Goal: Information Seeking & Learning: Learn about a topic

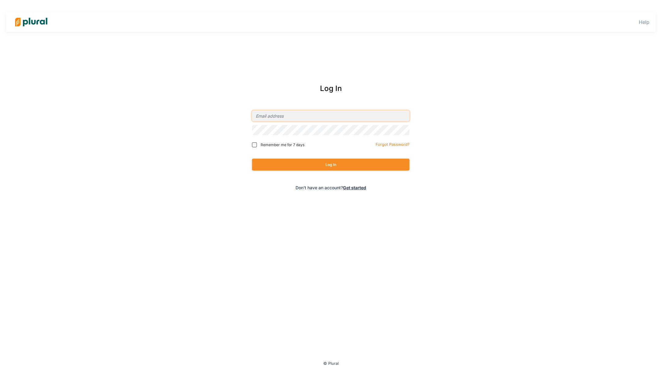
click at [324, 120] on input "email" at bounding box center [331, 115] width 158 height 11
type input "[PERSON_NAME][EMAIL_ADDRESS][DOMAIN_NAME]"
click at [252, 159] on button "Log In" at bounding box center [331, 165] width 158 height 12
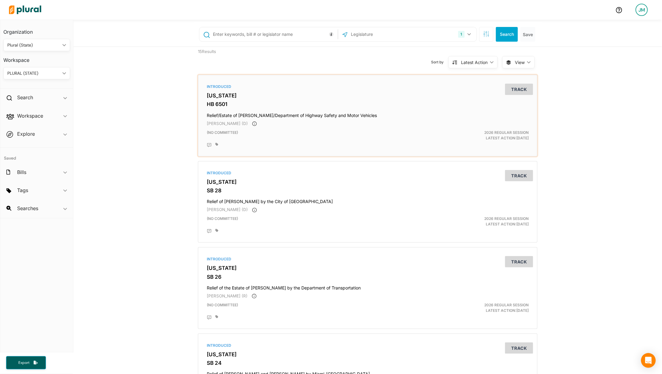
click at [214, 103] on h3 "HB 6501" at bounding box center [368, 104] width 322 height 6
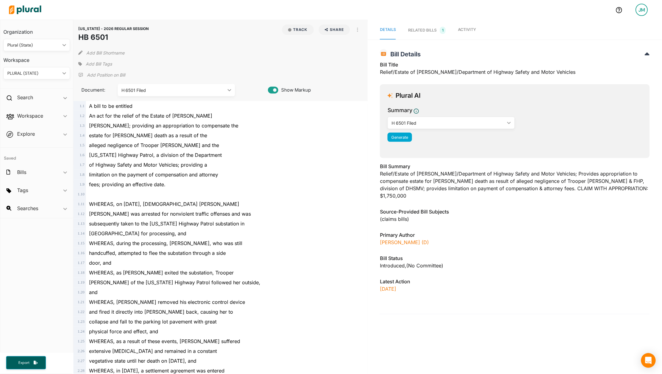
click at [432, 30] on div "RELATED BILLS 1" at bounding box center [427, 30] width 38 height 7
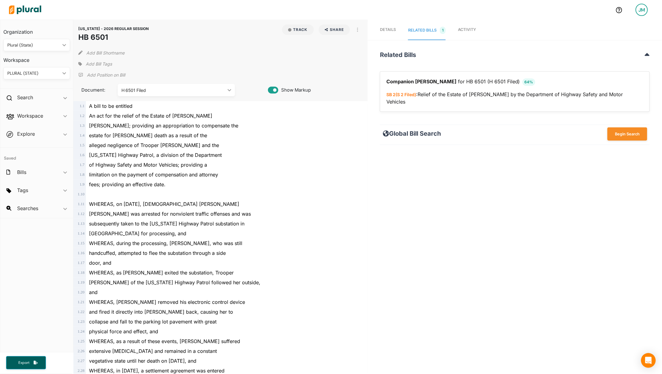
click at [391, 27] on span "Details" at bounding box center [388, 29] width 16 height 5
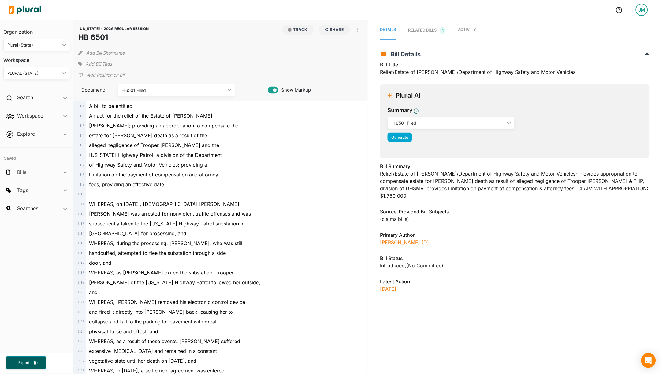
click at [24, 2] on img at bounding box center [25, 9] width 43 height 21
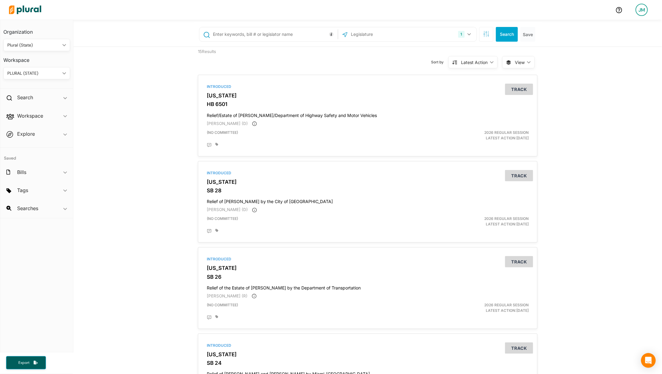
click at [271, 35] on input "text" at bounding box center [274, 34] width 124 height 12
click at [245, 34] on input "text" at bounding box center [274, 34] width 124 height 12
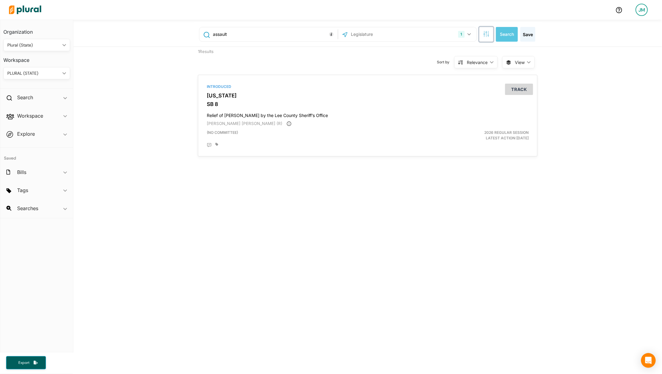
click at [486, 32] on icon "button" at bounding box center [486, 32] width 1 height 1
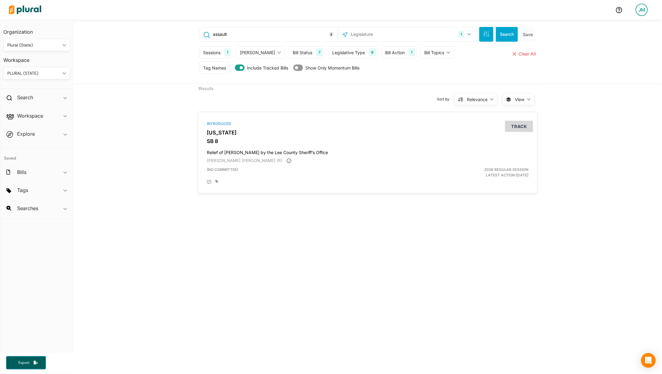
drag, startPoint x: 259, startPoint y: 38, endPoint x: 178, endPoint y: 13, distance: 84.7
click at [188, 17] on div "JM Organization Plural (State) ic_keyboard_arrow_down Personal Plural (State) W…" at bounding box center [331, 187] width 662 height 374
type input "weapon"
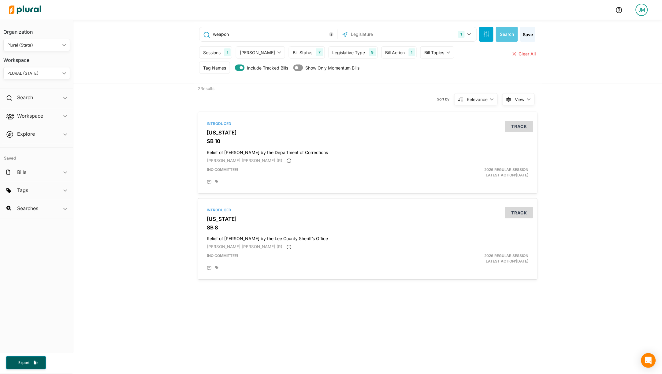
click at [218, 54] on div "Sessions" at bounding box center [211, 52] width 17 height 6
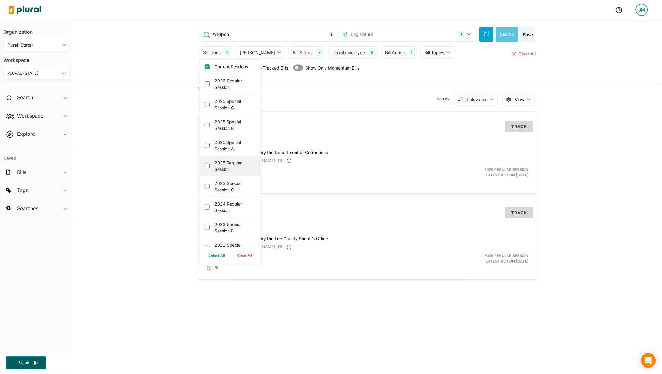
click at [233, 172] on label "2025 Regular Session" at bounding box center [235, 165] width 40 height 13
click at [210, 168] on session "2025 Regular Session" at bounding box center [207, 165] width 5 height 5
checkbox session "true"
click at [215, 69] on label "Current Sessions" at bounding box center [235, 66] width 40 height 6
click at [210, 69] on input "Current Sessions" at bounding box center [207, 66] width 5 height 5
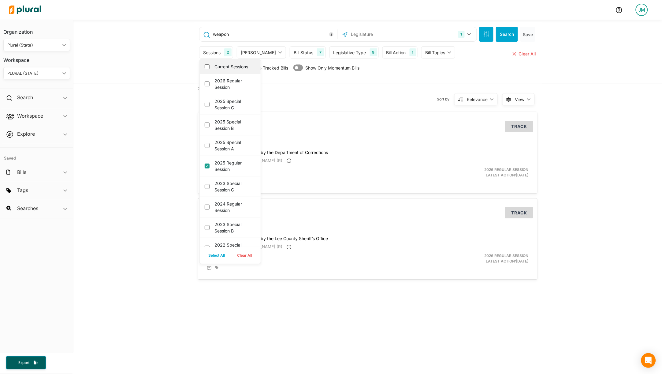
checkbox input "false"
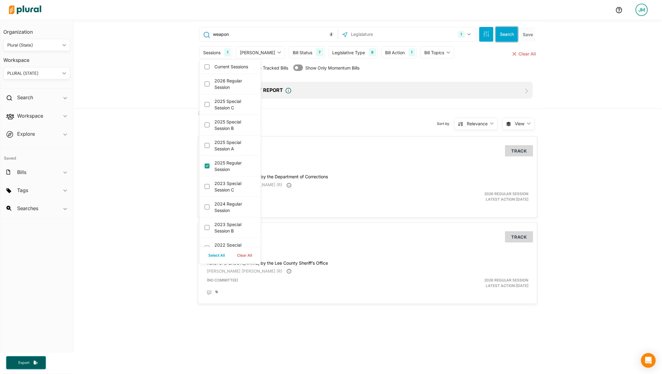
click at [503, 34] on button "Search" at bounding box center [507, 34] width 22 height 15
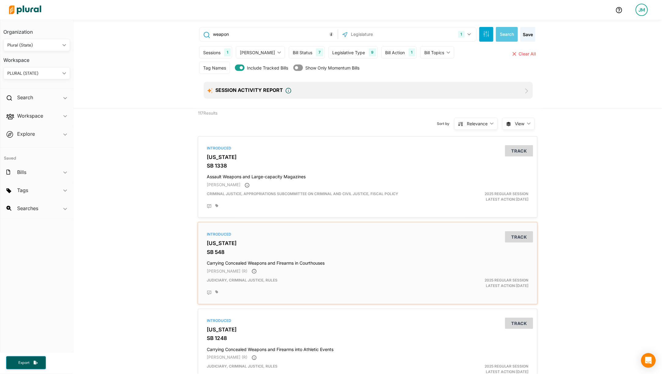
click at [209, 252] on h3 "SB 548" at bounding box center [368, 252] width 322 height 6
